Goal: Task Accomplishment & Management: Manage account settings

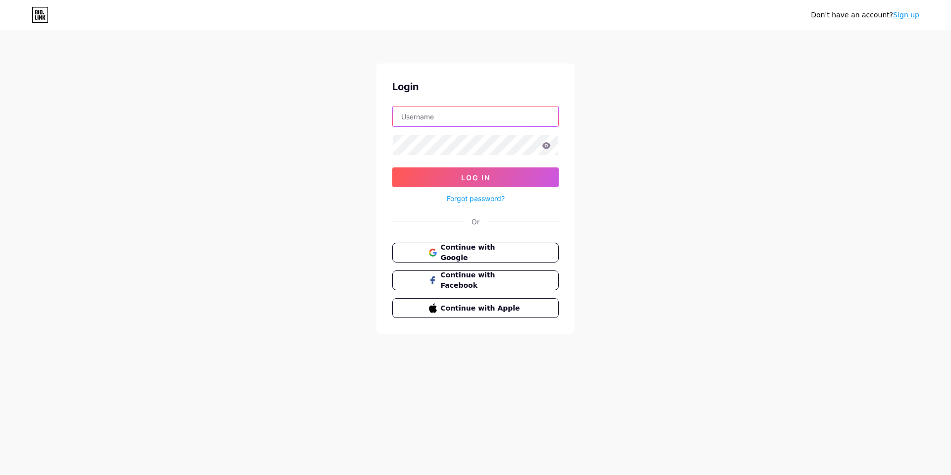
click at [530, 122] on input "text" at bounding box center [475, 116] width 165 height 20
click at [392, 167] on button "Log In" at bounding box center [475, 177] width 166 height 20
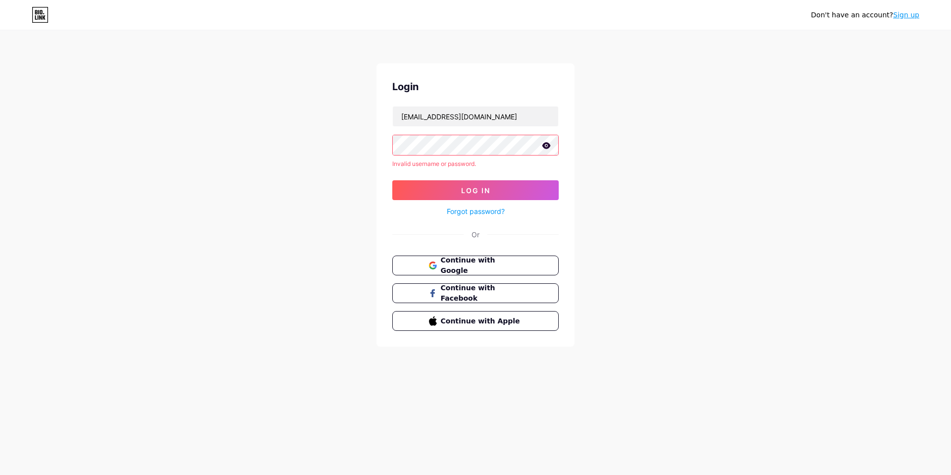
click at [547, 146] on icon at bounding box center [546, 145] width 8 height 6
click at [513, 115] on input "[EMAIL_ADDRESS][DOMAIN_NAME]" at bounding box center [475, 116] width 165 height 20
type input "l"
click at [484, 177] on form "Invalid username or password. Log In Forgot password?" at bounding box center [475, 161] width 166 height 111
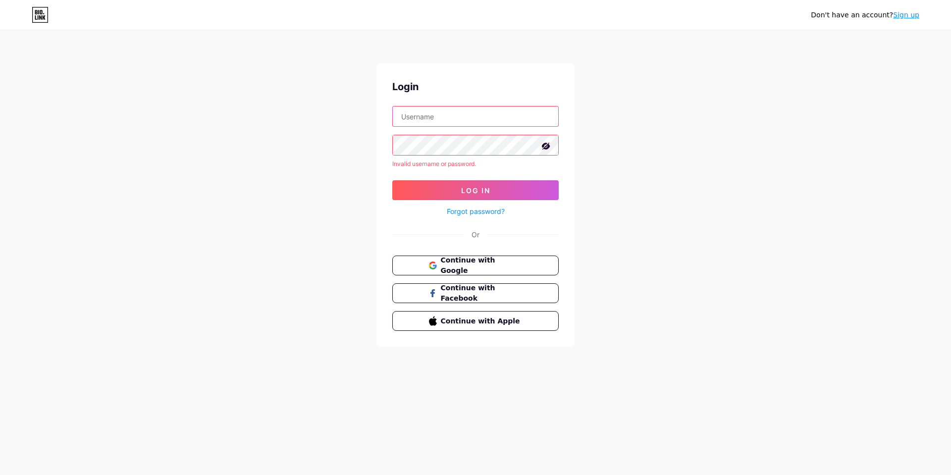
click at [492, 116] on input "text" at bounding box center [475, 116] width 165 height 20
click at [491, 189] on button "Log In" at bounding box center [475, 190] width 166 height 20
click at [491, 116] on input "06 81 78 68 41" at bounding box center [475, 116] width 165 height 20
type input "0"
click at [448, 114] on input "text" at bounding box center [475, 116] width 165 height 20
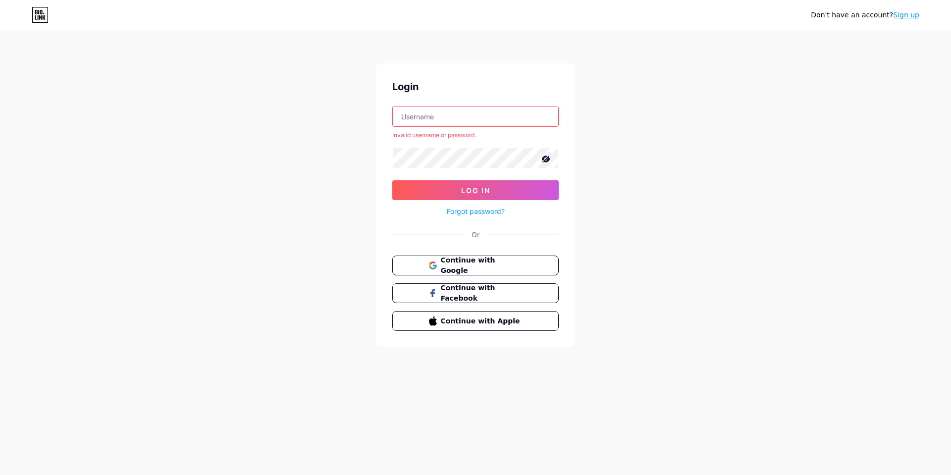
click at [443, 121] on input "text" at bounding box center [475, 116] width 165 height 20
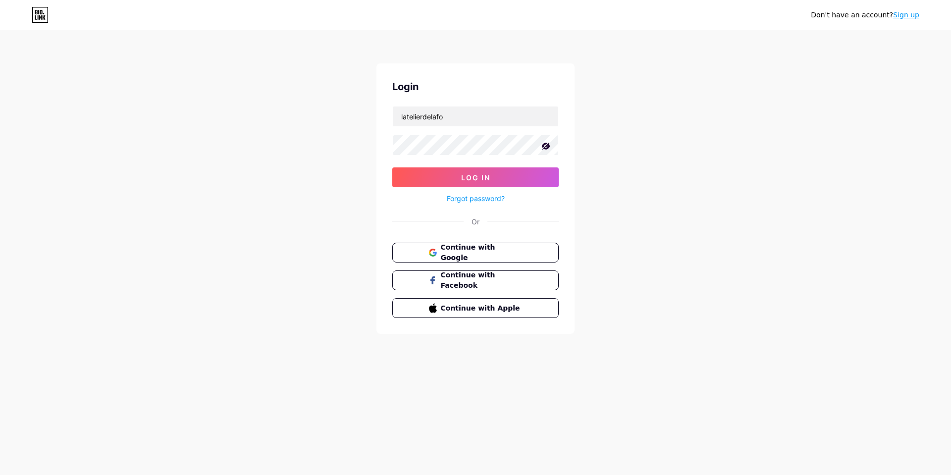
click at [727, 88] on div "Don't have an account? Sign up Login latelierdelafo Log In Forgot password? Or …" at bounding box center [475, 182] width 951 height 365
click at [504, 115] on input "latelierdelafo" at bounding box center [475, 116] width 165 height 20
click at [468, 113] on input "latelierdelafo" at bounding box center [475, 116] width 165 height 20
type input "l"
click at [431, 120] on input "text" at bounding box center [475, 116] width 165 height 20
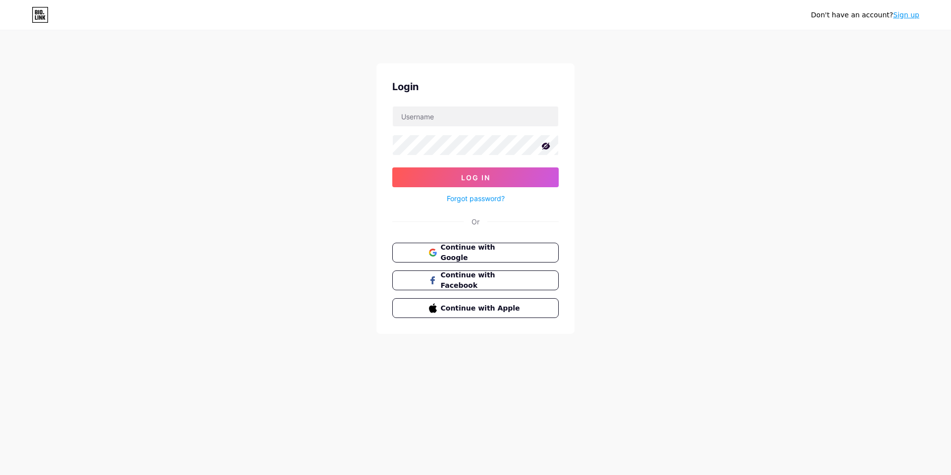
click at [575, 73] on div "Don't have an account? Sign up Login Log In Forgot password? Or Continue with G…" at bounding box center [475, 182] width 951 height 365
click at [431, 115] on input "text" at bounding box center [475, 116] width 165 height 20
paste input "chose"
click at [399, 117] on input "chose" at bounding box center [475, 116] width 165 height 20
click at [450, 115] on input "latelierdelafochose" at bounding box center [475, 116] width 165 height 20
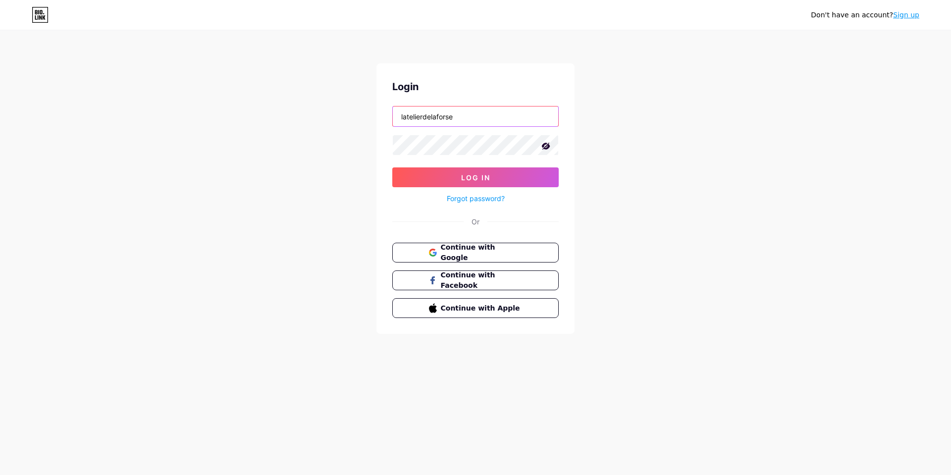
click at [460, 115] on input "latelierdelaforse" at bounding box center [475, 116] width 165 height 20
type input "l"
click at [445, 120] on input "text" at bounding box center [475, 116] width 165 height 20
paste input "chose"
click at [402, 119] on input "chose" at bounding box center [475, 116] width 165 height 20
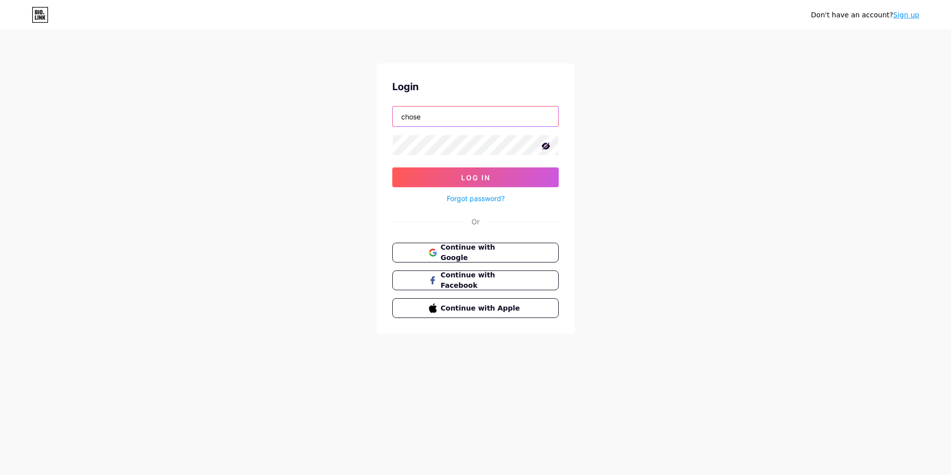
click at [411, 118] on input "chose" at bounding box center [475, 116] width 165 height 20
click at [438, 119] on input "cose" at bounding box center [475, 116] width 165 height 20
type input "c"
paste input "chose"
click at [400, 116] on input "chose" at bounding box center [475, 116] width 165 height 20
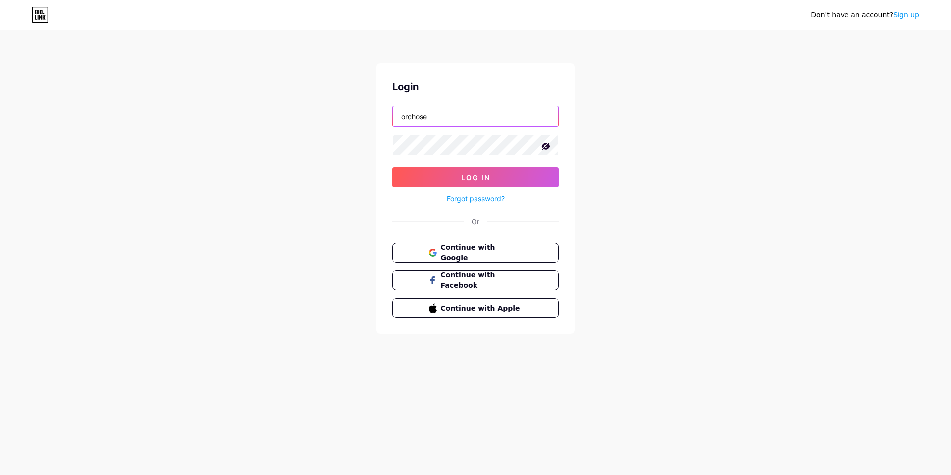
click at [441, 118] on input "orchose" at bounding box center [475, 116] width 165 height 20
type input "o"
paste input "chose"
click at [408, 117] on input "chose" at bounding box center [475, 116] width 165 height 20
click at [446, 115] on input "chose" at bounding box center [475, 116] width 165 height 20
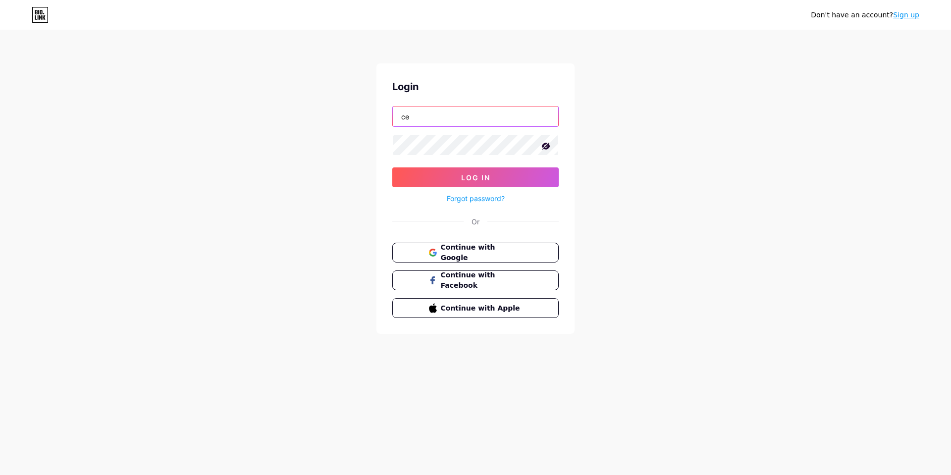
click at [400, 116] on input "ce" at bounding box center [475, 116] width 165 height 20
click at [400, 116] on input "force" at bounding box center [475, 116] width 165 height 20
click at [465, 117] on input "latelierdelaforce" at bounding box center [475, 116] width 165 height 20
paste input "chose"
type input "[EMAIL_ADDRESS][DOMAIN_NAME]"
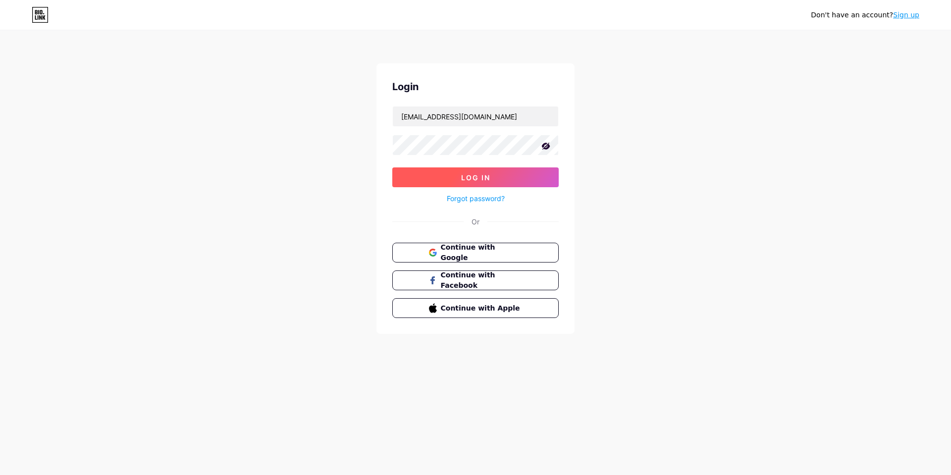
click at [512, 180] on button "Log In" at bounding box center [475, 177] width 166 height 20
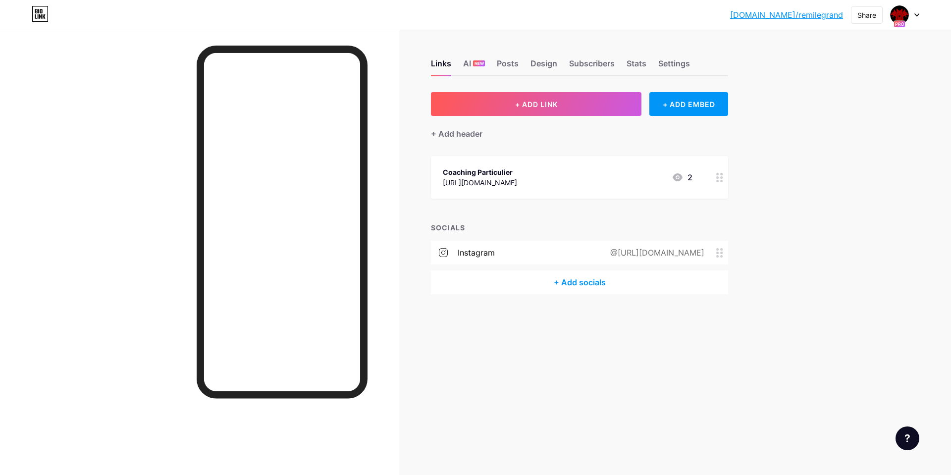
click at [681, 179] on icon at bounding box center [677, 177] width 12 height 12
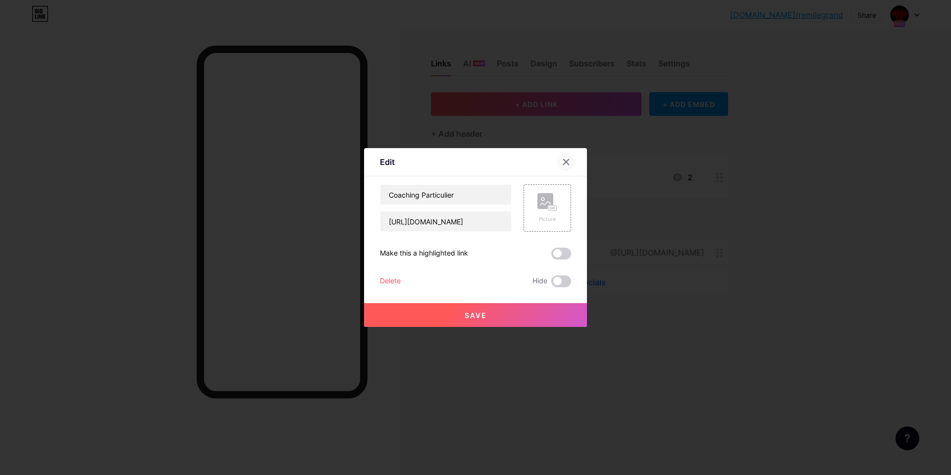
click at [565, 158] on icon at bounding box center [566, 162] width 8 height 8
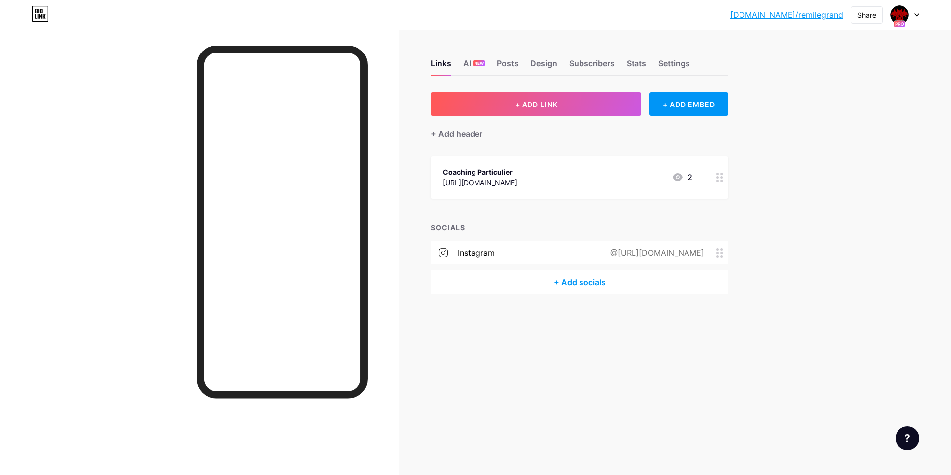
click at [720, 182] on icon at bounding box center [719, 177] width 7 height 9
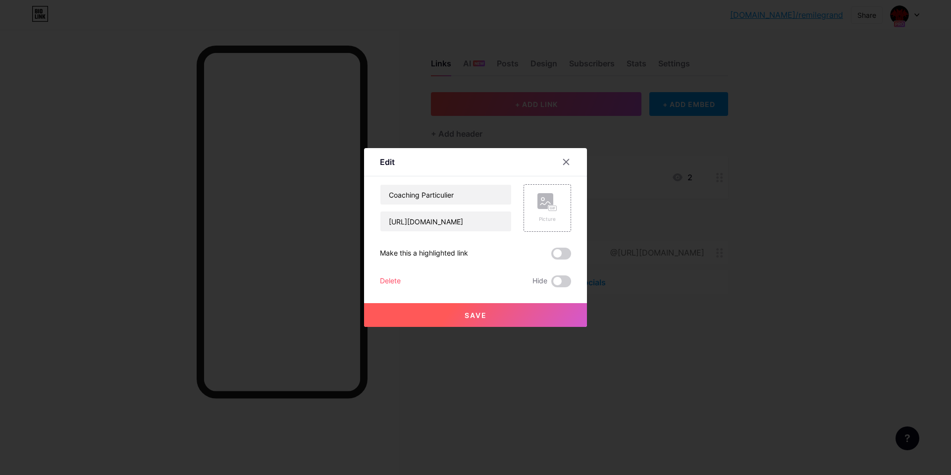
click at [776, 195] on div at bounding box center [475, 237] width 951 height 475
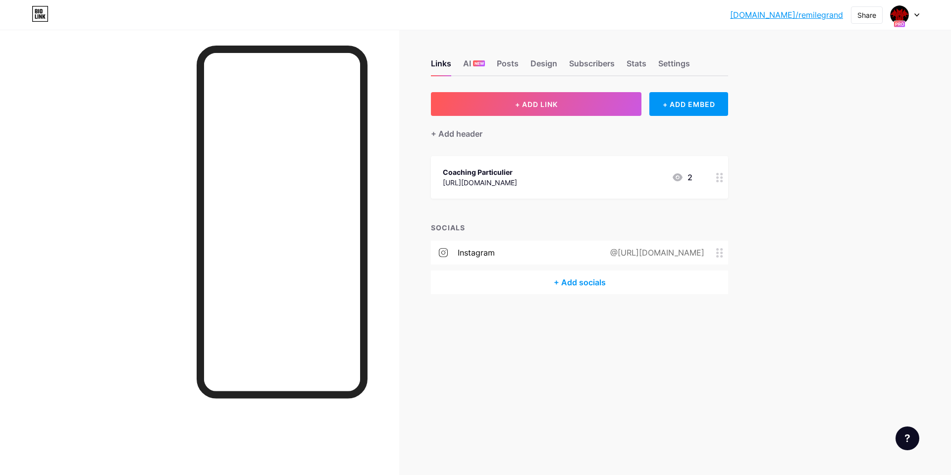
click at [910, 10] on div at bounding box center [904, 15] width 29 height 18
click at [915, 11] on div at bounding box center [904, 15] width 29 height 18
click at [915, 14] on icon at bounding box center [917, 15] width 4 height 2
click at [866, 59] on div "[PERSON_NAME]" at bounding box center [862, 59] width 76 height 8
click at [860, 16] on div "Share" at bounding box center [866, 15] width 19 height 10
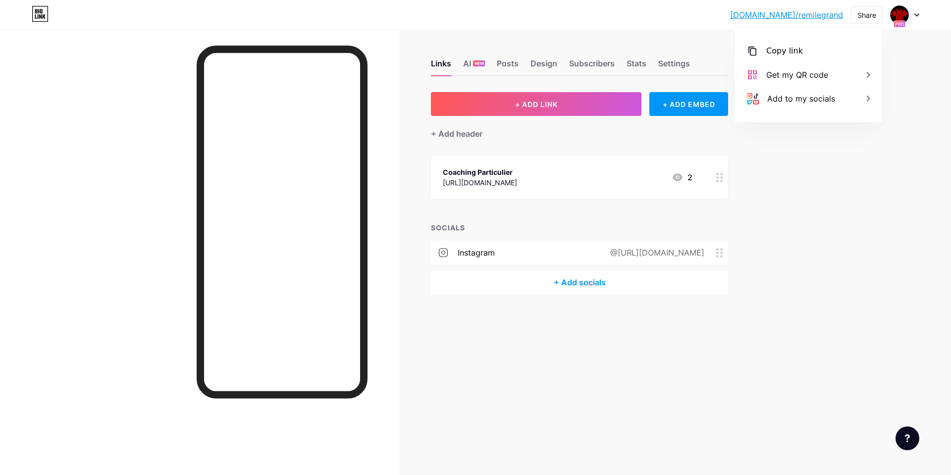
click at [825, 164] on div "[DOMAIN_NAME]/remile... [DOMAIN_NAME]/remilegrand Share Copy link [URL][DOMAIN_…" at bounding box center [475, 237] width 951 height 475
click at [480, 64] on span "NEW" at bounding box center [478, 63] width 9 height 6
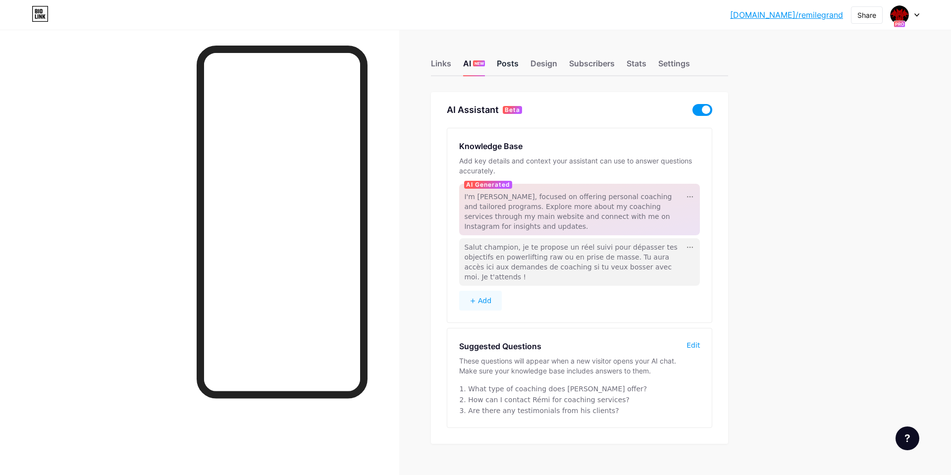
click at [502, 63] on div "Posts" at bounding box center [508, 66] width 22 height 18
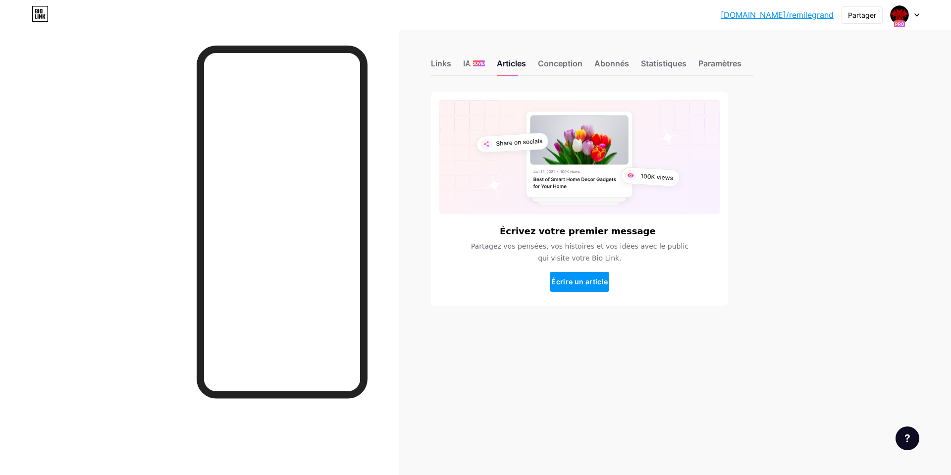
click at [883, 247] on div "bio.link/remile... bio.link/remilegrand Partager Changer de compte Rémi Legrand…" at bounding box center [475, 237] width 951 height 475
click at [717, 57] on div "Paramètres" at bounding box center [719, 66] width 43 height 18
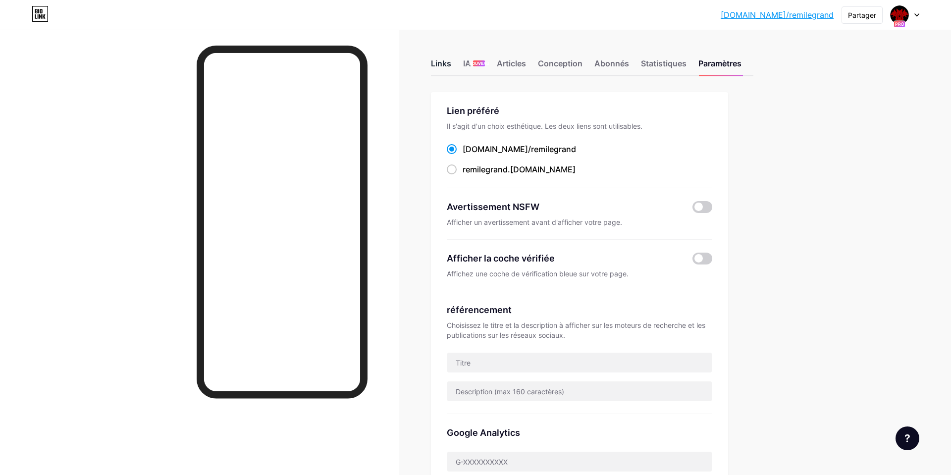
click at [439, 73] on div "Links" at bounding box center [441, 66] width 20 height 18
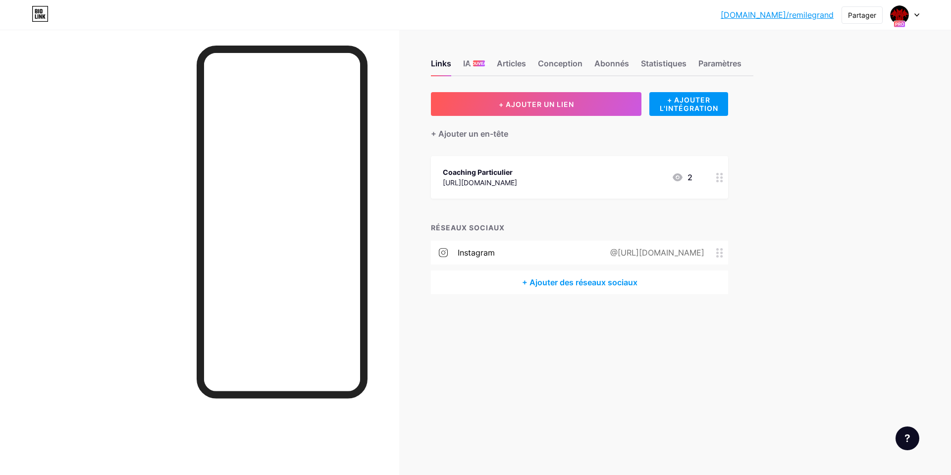
click at [717, 173] on circle at bounding box center [717, 174] width 2 height 2
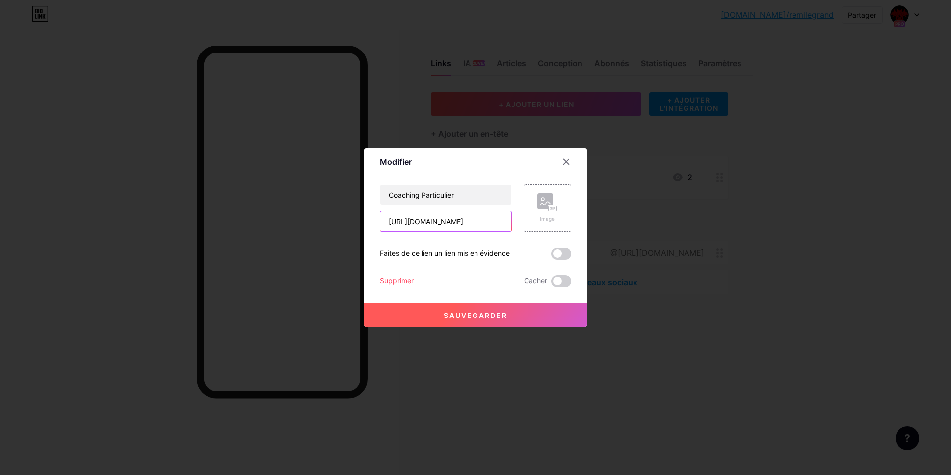
click at [481, 222] on input "[URL][DOMAIN_NAME]" at bounding box center [445, 221] width 131 height 20
type input "h"
click at [556, 251] on span at bounding box center [561, 254] width 20 height 12
click at [551, 256] on input "checkbox" at bounding box center [551, 256] width 0 height 0
click at [563, 248] on span at bounding box center [561, 254] width 20 height 12
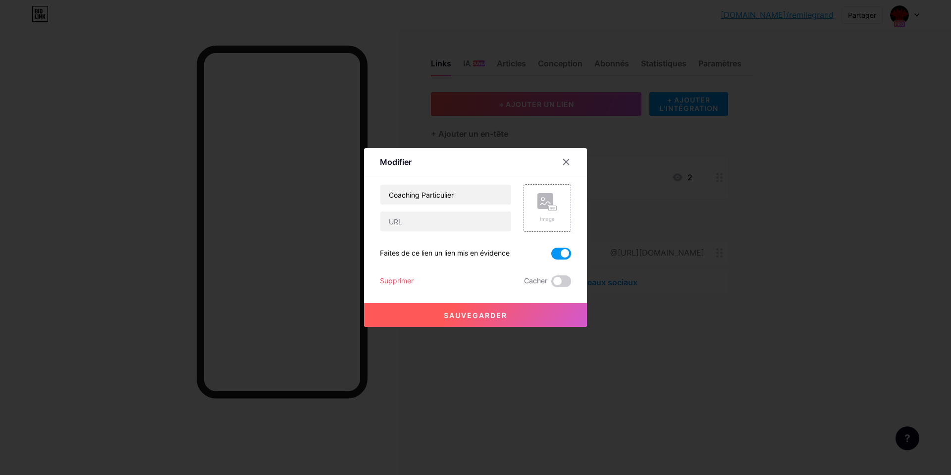
click at [551, 256] on input "checkbox" at bounding box center [551, 256] width 0 height 0
click at [567, 161] on icon at bounding box center [566, 162] width 8 height 8
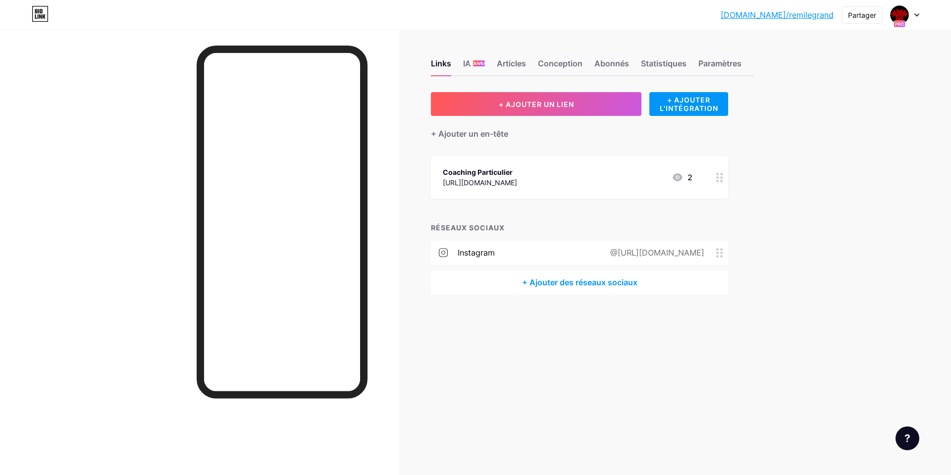
click at [716, 179] on icon at bounding box center [719, 177] width 7 height 9
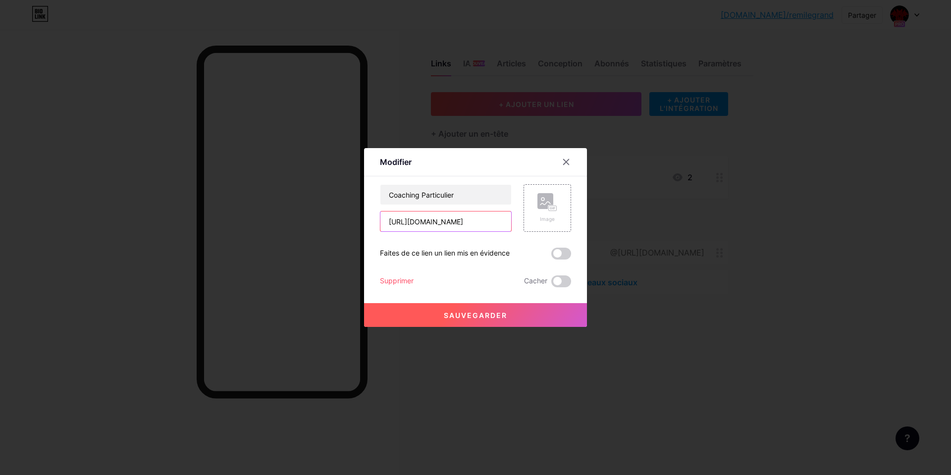
click at [496, 220] on input "[URL][DOMAIN_NAME]" at bounding box center [445, 221] width 131 height 20
type input "h"
click at [406, 224] on input "text" at bounding box center [445, 221] width 131 height 20
paste input "https://docs.google.com/forms/d/e/1FAIpQLSeWGSOZzCduLdmFYkFbMqguXSEshs8sHIAm4Z5…"
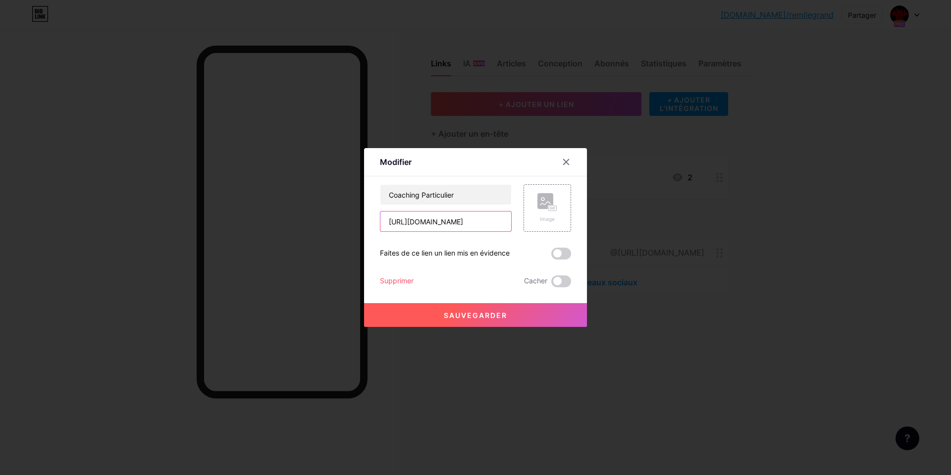
type input "https://docs.google.com/forms/d/e/1FAIpQLSeWGSOZzCduLdmFYkFbMqguXSEshs8sHIAm4Z5…"
click at [506, 314] on font "Sauvegarder" at bounding box center [475, 315] width 63 height 8
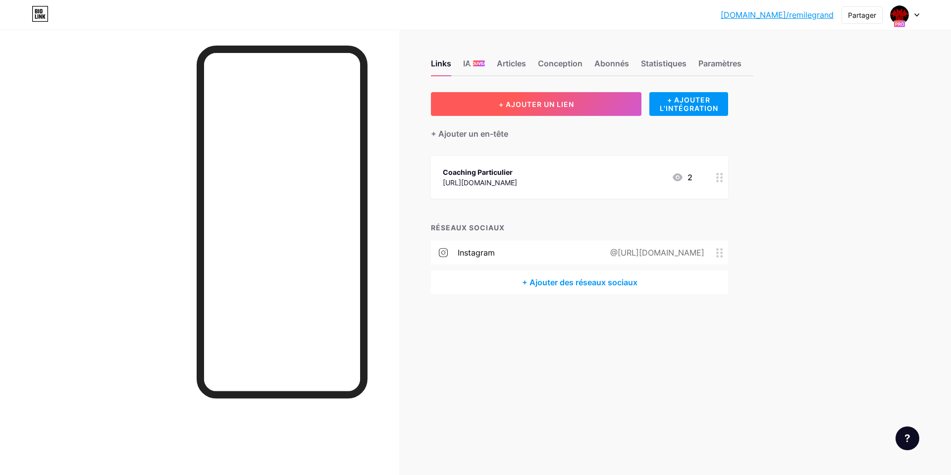
click at [627, 103] on button "+ AJOUTER UN LIEN" at bounding box center [536, 104] width 210 height 24
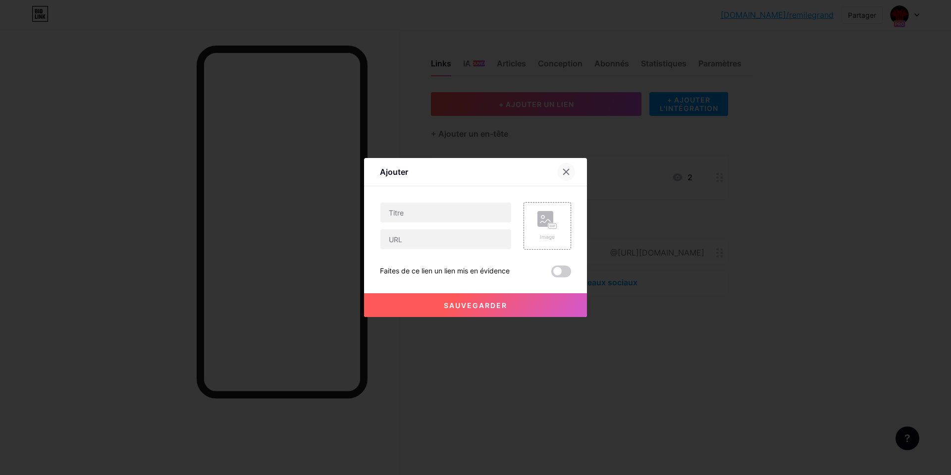
click at [566, 171] on icon at bounding box center [565, 171] width 5 height 5
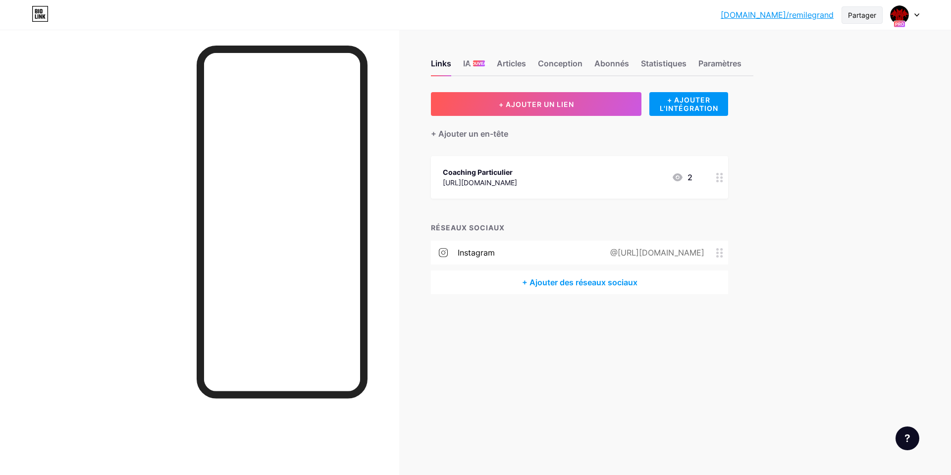
click at [859, 15] on font "Partager" at bounding box center [862, 15] width 28 height 8
click at [809, 46] on font "Copier le lien" at bounding box center [792, 50] width 52 height 9
click at [781, 44] on div "Copier le lien" at bounding box center [808, 51] width 148 height 24
click at [778, 51] on font "Copier le lien" at bounding box center [792, 50] width 52 height 9
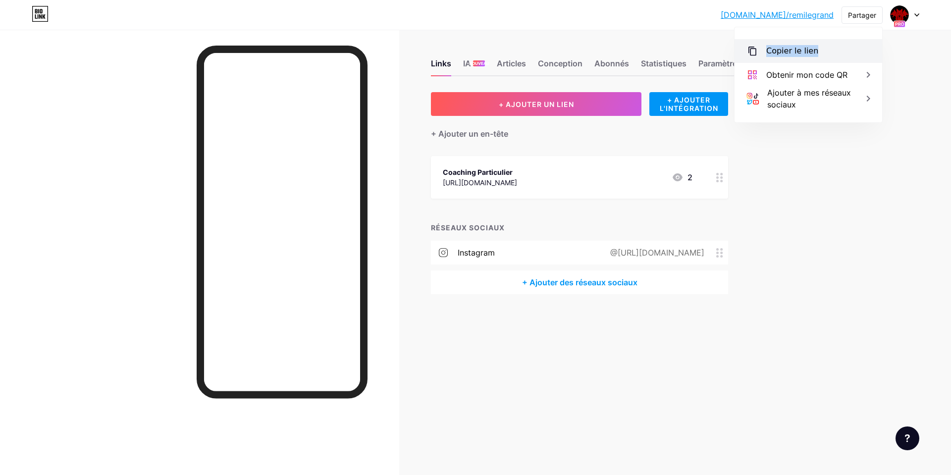
click at [778, 51] on font "Copier le lien" at bounding box center [792, 50] width 52 height 9
click at [686, 28] on div "bio.link/remile... bio.link/remilegrand Partager Copier le lien https://bio.lin…" at bounding box center [475, 15] width 951 height 30
click at [868, 16] on font "Partager" at bounding box center [862, 15] width 28 height 8
click at [841, 42] on div "Copier le lien" at bounding box center [808, 51] width 148 height 24
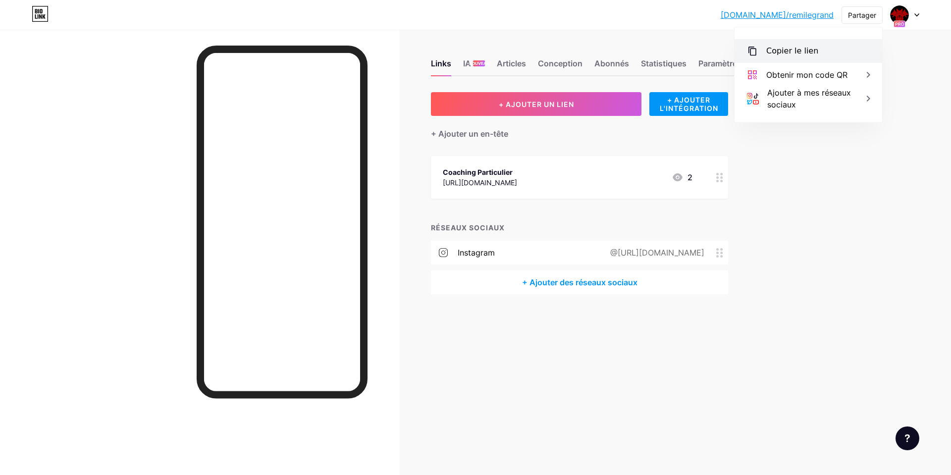
click at [824, 48] on div "Copier le lien" at bounding box center [808, 51] width 148 height 24
